Goal: Communication & Community: Participate in discussion

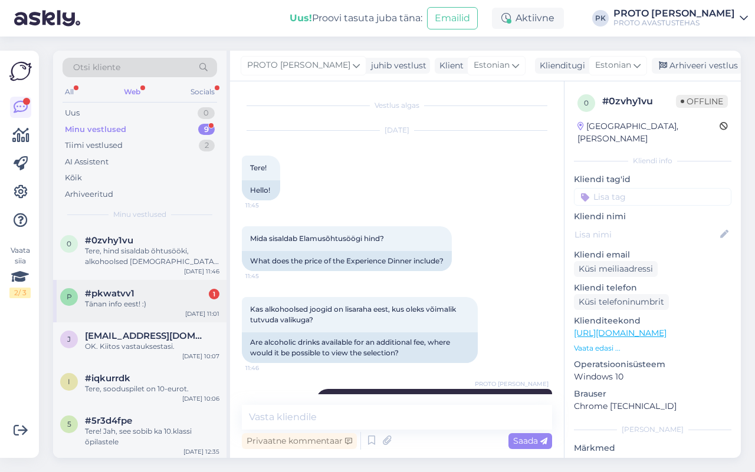
click at [167, 292] on div "#pkwatvv1 1" at bounding box center [152, 293] width 134 height 11
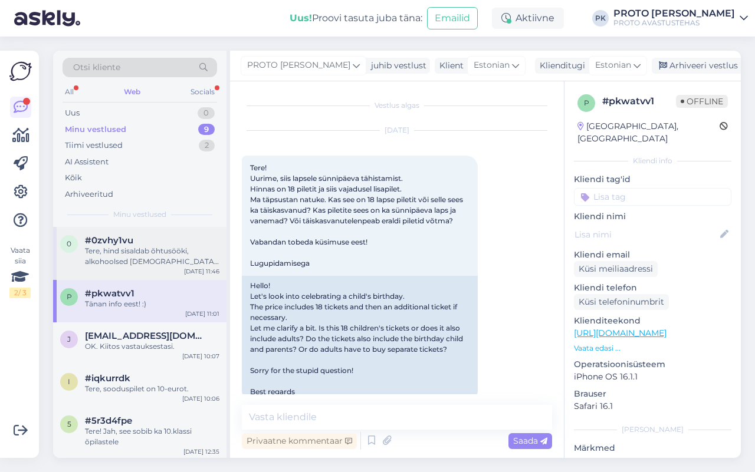
scroll to position [255, 0]
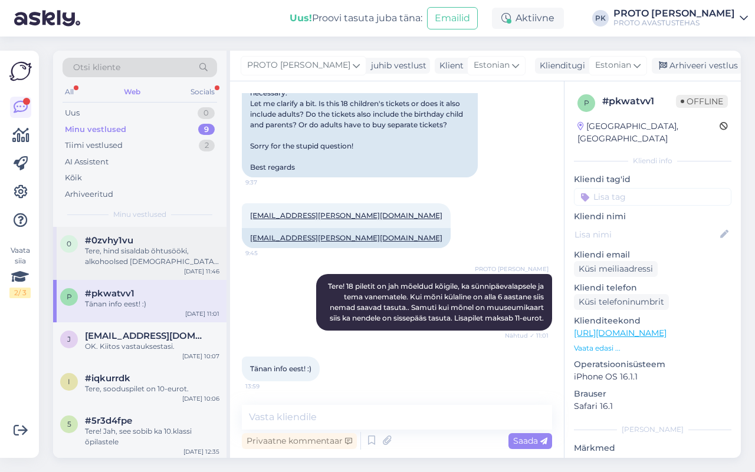
click at [157, 254] on div "Tere, hind sisaldab õhtusööki, alkohoolsed [DEMOGRAPHIC_DATA] on lisaraha eest.…" at bounding box center [152, 256] width 134 height 21
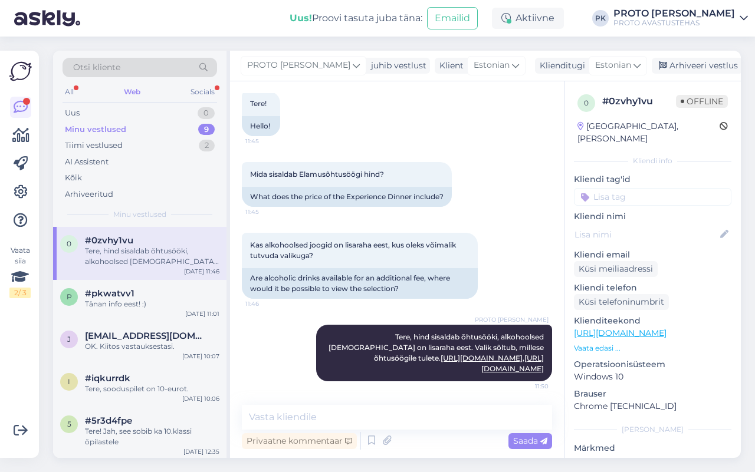
scroll to position [64, 0]
click at [201, 81] on div "Otsi kliente" at bounding box center [140, 71] width 154 height 27
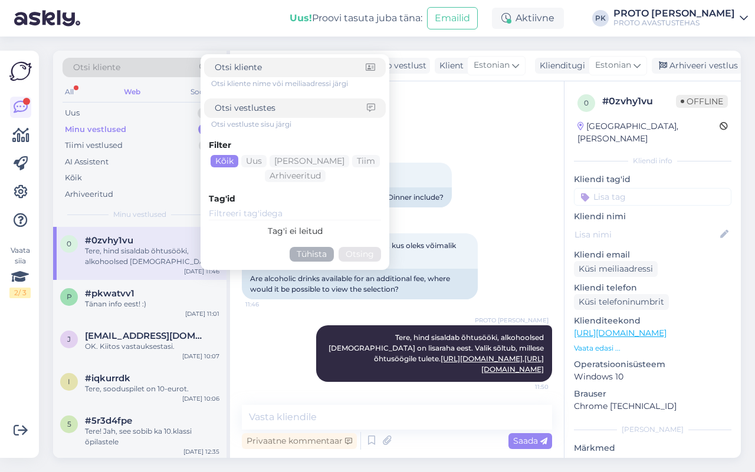
click at [202, 90] on form "Otsi kliente nime või meiliaadressi järgi Otsi vestluste sisu järgi Filter Kõik…" at bounding box center [294, 162] width 189 height 216
click at [172, 92] on div "All Web Socials" at bounding box center [140, 93] width 154 height 18
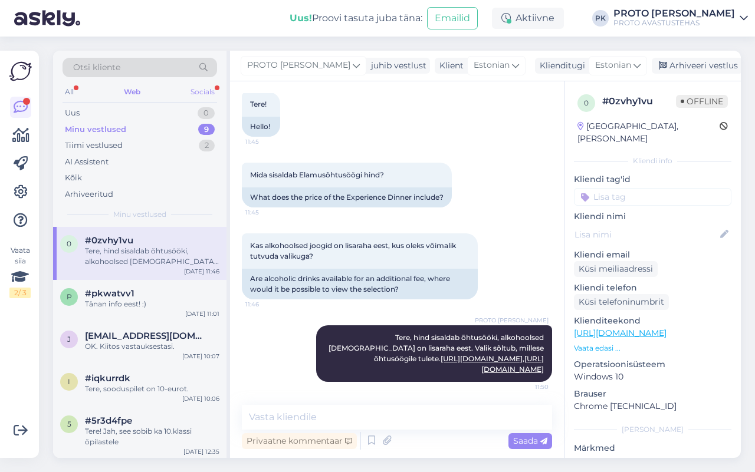
click at [196, 89] on div "Socials" at bounding box center [202, 91] width 29 height 15
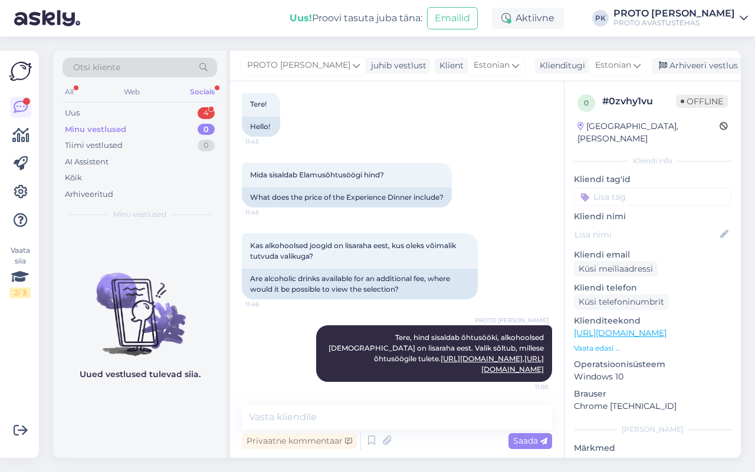
click at [143, 101] on div "All Web Socials" at bounding box center [140, 93] width 154 height 18
click at [127, 84] on div "Web" at bounding box center [131, 91] width 21 height 15
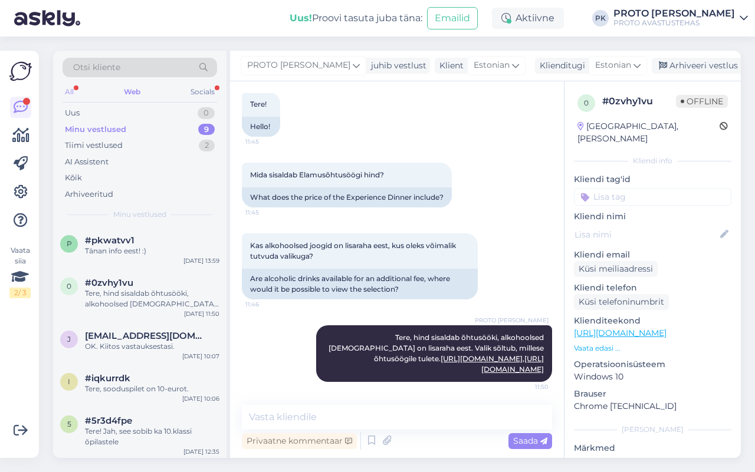
click at [68, 87] on div "All" at bounding box center [70, 91] width 14 height 15
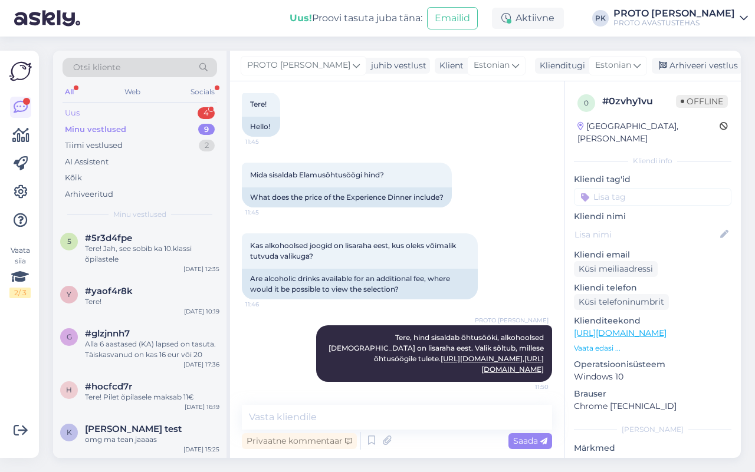
click at [189, 119] on div "Uus 4" at bounding box center [140, 113] width 154 height 17
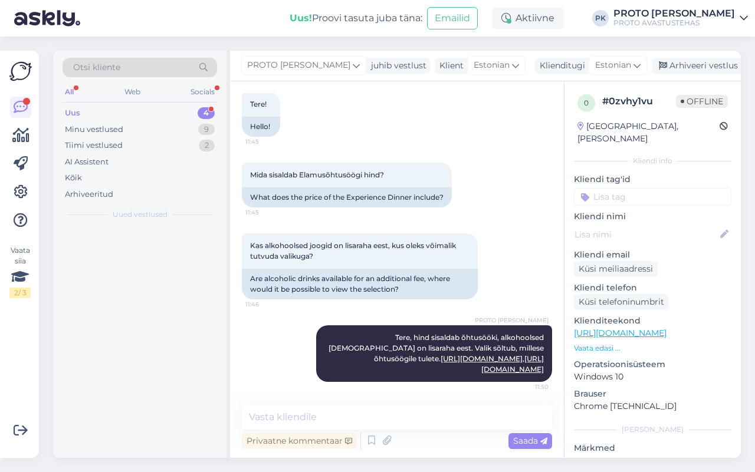
scroll to position [0, 0]
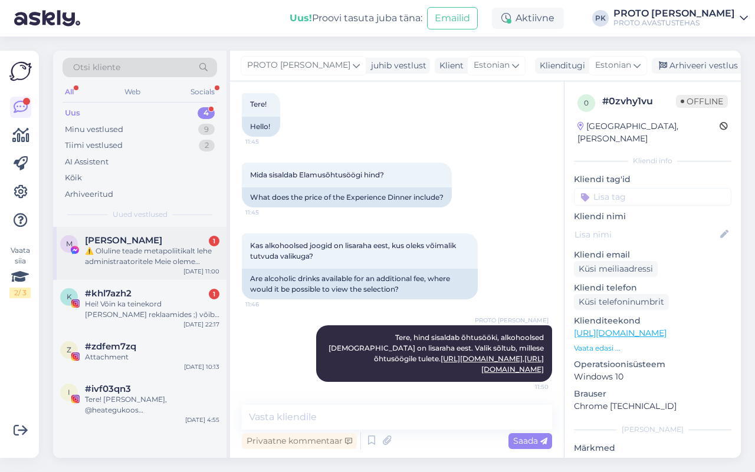
click at [150, 268] on div "M Mami Kone 1 ⚠️ Oluline teade metapoliitikalt lehe administraatoritele Meie ol…" at bounding box center [139, 253] width 173 height 53
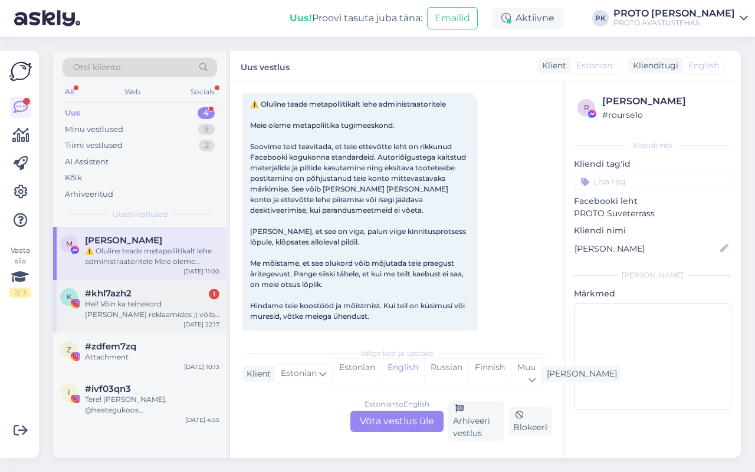
scroll to position [25, 0]
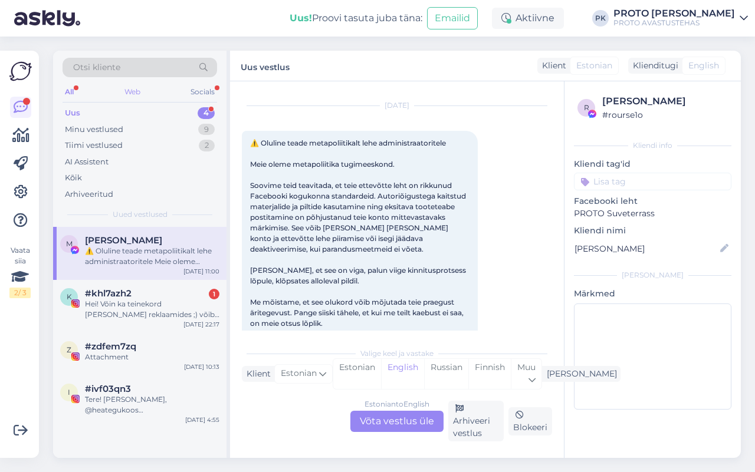
click at [136, 91] on div "Web" at bounding box center [132, 91] width 21 height 15
